Goal: Transaction & Acquisition: Purchase product/service

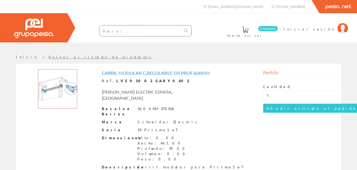
type input "1"
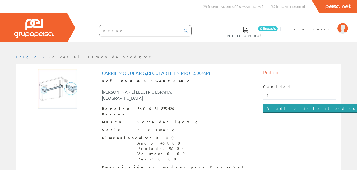
click at [284, 108] on input "Añadir artículo al pedido" at bounding box center [311, 107] width 97 height 9
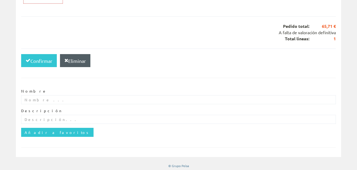
scroll to position [140, 0]
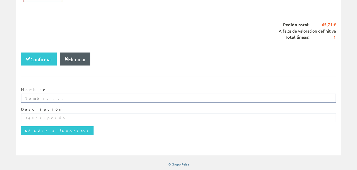
click at [51, 98] on input "text" at bounding box center [178, 97] width 315 height 9
type input "d"
type input "DJS SOLUCIONES TECNICAS"
click at [43, 118] on input "text" at bounding box center [178, 117] width 315 height 9
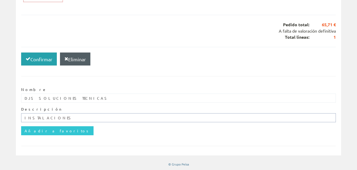
type input "INSTALACIONES"
click at [44, 58] on font "Confirmar" at bounding box center [41, 59] width 22 height 6
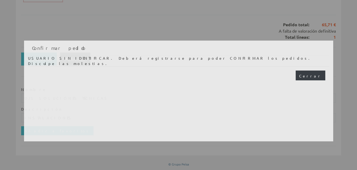
click at [312, 72] on button "Cerrar" at bounding box center [311, 75] width 30 height 10
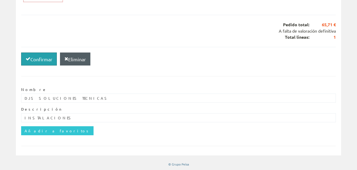
scroll to position [0, 0]
